Goal: Information Seeking & Learning: Check status

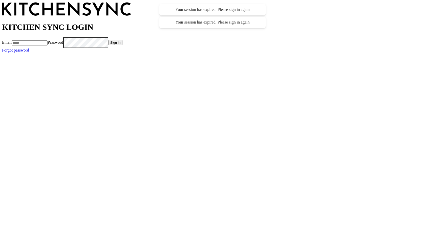
click at [48, 46] on input "Email" at bounding box center [30, 42] width 36 height 5
type input "**********"
click at [117, 40] on button "Sign in" at bounding box center [124, 42] width 14 height 5
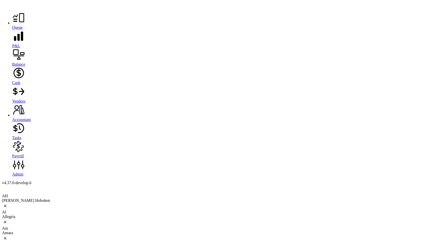
click at [12, 20] on icon at bounding box center [18, 17] width 13 height 13
click at [75, 215] on div "Allegria" at bounding box center [212, 217] width 421 height 5
click at [12, 41] on icon at bounding box center [18, 36] width 13 height 13
